Goal: Task Accomplishment & Management: Complete application form

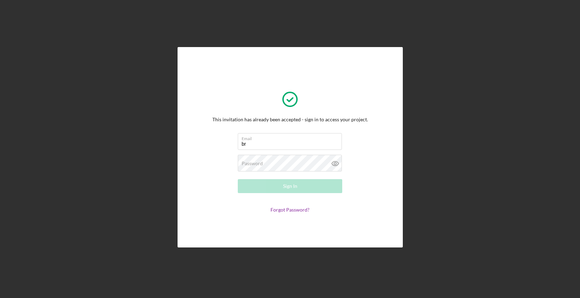
type input "[EMAIL_ADDRESS][DOMAIN_NAME]"
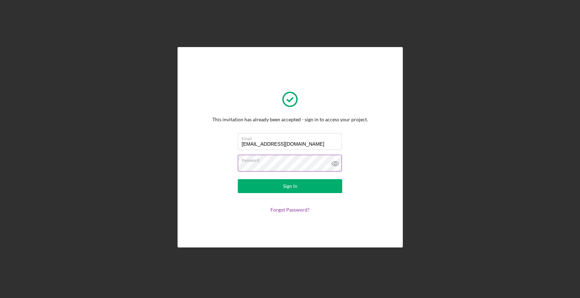
click at [238, 179] on button "Sign In" at bounding box center [290, 186] width 104 height 14
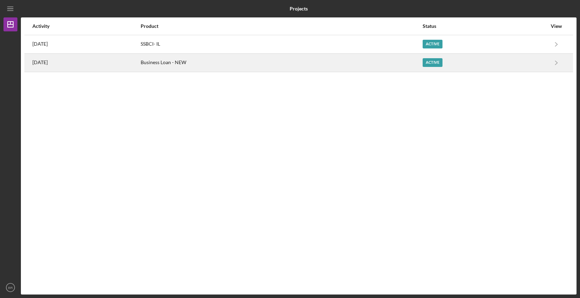
click at [264, 62] on div "Business Loan - NEW" at bounding box center [281, 62] width 281 height 17
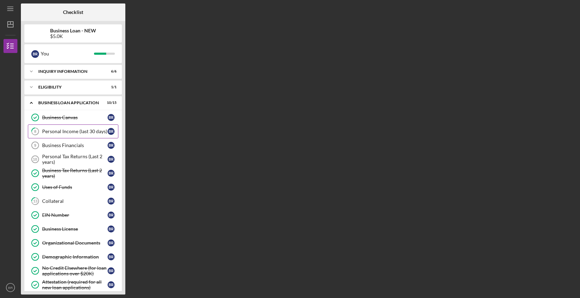
click at [86, 133] on div "Personal Income (last 30 days)" at bounding box center [74, 132] width 65 height 6
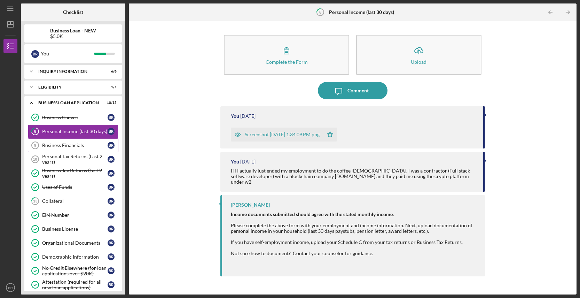
click at [65, 149] on link "Business Financials 9 Business Financials B R" at bounding box center [73, 145] width 91 height 14
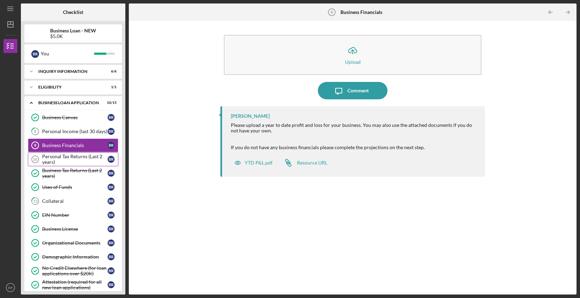
click at [74, 158] on div "Personal Tax Returns (Last 2 years)" at bounding box center [74, 159] width 65 height 11
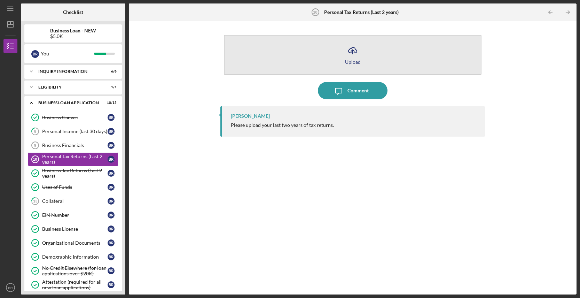
click at [372, 47] on button "Icon/Upload Upload" at bounding box center [353, 55] width 258 height 40
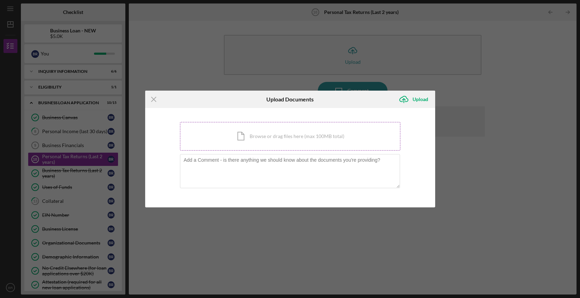
click at [332, 131] on div "Icon/Document Browse or drag files here (max 100MB total) Tap to choose files o…" at bounding box center [290, 136] width 220 height 29
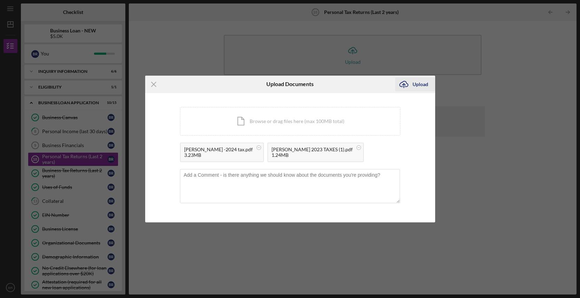
click at [427, 85] on div "Upload" at bounding box center [421, 84] width 16 height 14
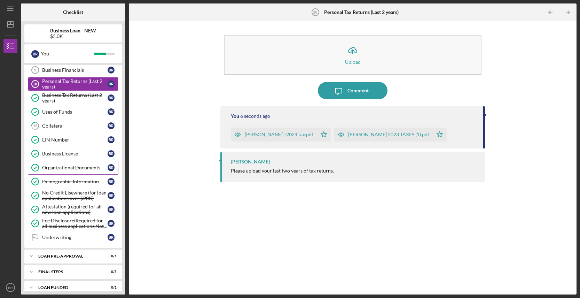
scroll to position [83, 0]
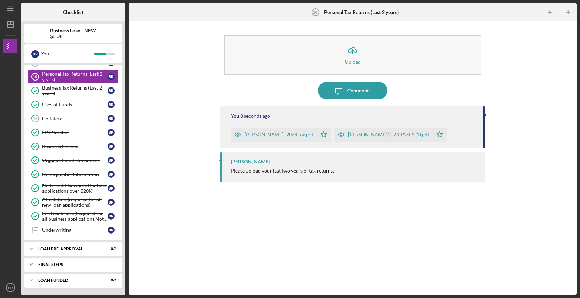
click at [83, 263] on div "FINAL STEPS" at bounding box center [75, 264] width 75 height 4
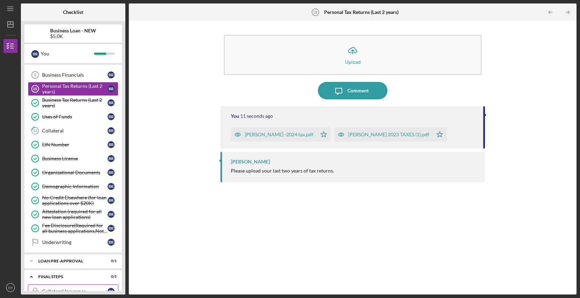
scroll to position [0, 0]
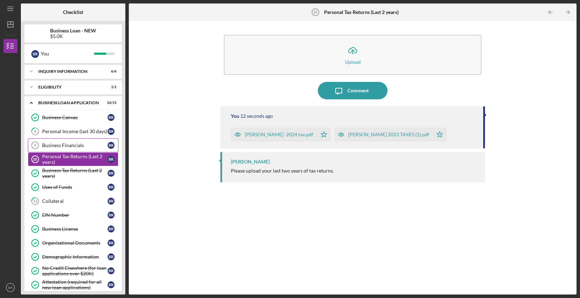
click at [83, 145] on div "Business Financials" at bounding box center [74, 145] width 65 height 6
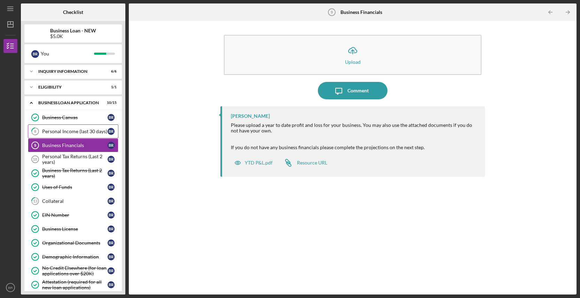
click at [87, 131] on div "Personal Income (last 30 days)" at bounding box center [74, 132] width 65 height 6
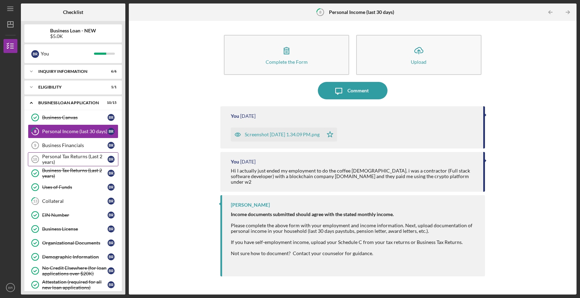
click at [86, 156] on div "Personal Tax Returns (Last 2 years)" at bounding box center [74, 159] width 65 height 11
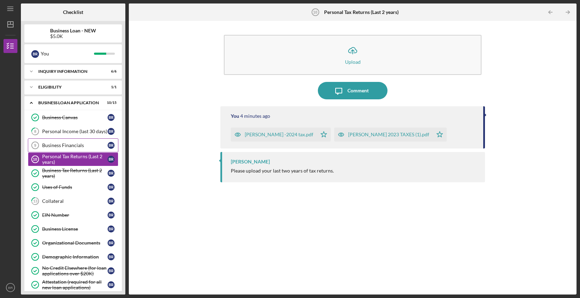
click at [77, 144] on div "Business Financials" at bounding box center [74, 145] width 65 height 6
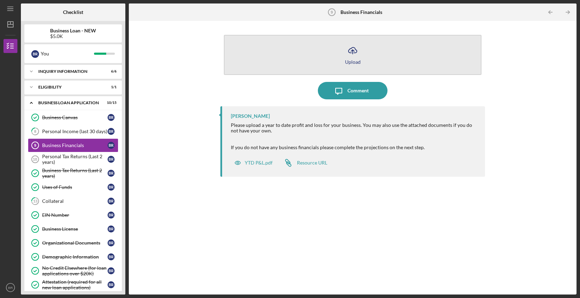
click at [369, 62] on button "Icon/Upload Upload" at bounding box center [353, 55] width 258 height 40
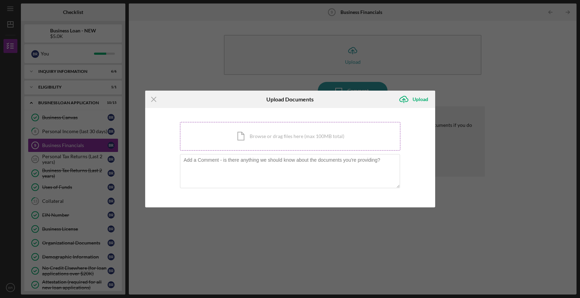
click at [312, 135] on div "Icon/Document Browse or drag files here (max 100MB total) Tap to choose files o…" at bounding box center [290, 136] width 220 height 29
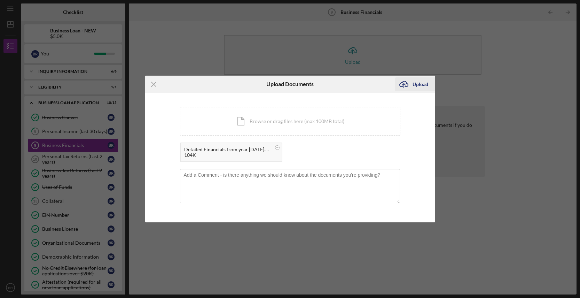
click at [411, 85] on icon "Icon/Upload" at bounding box center [403, 84] width 17 height 17
